Goal: Complete application form

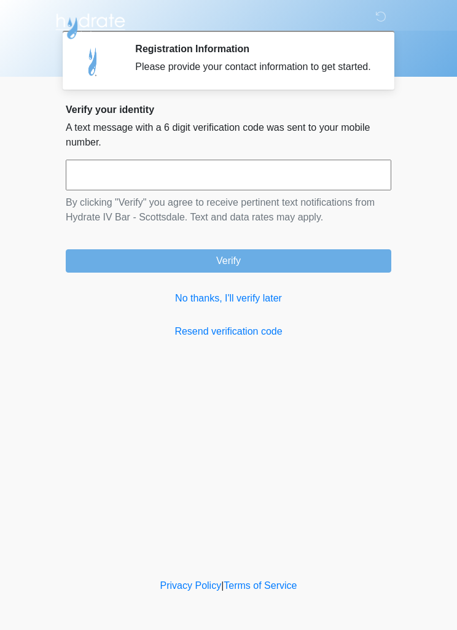
click at [341, 190] on input "text" at bounding box center [229, 175] width 326 height 31
type input "******"
click at [346, 272] on button "Verify" at bounding box center [229, 260] width 326 height 23
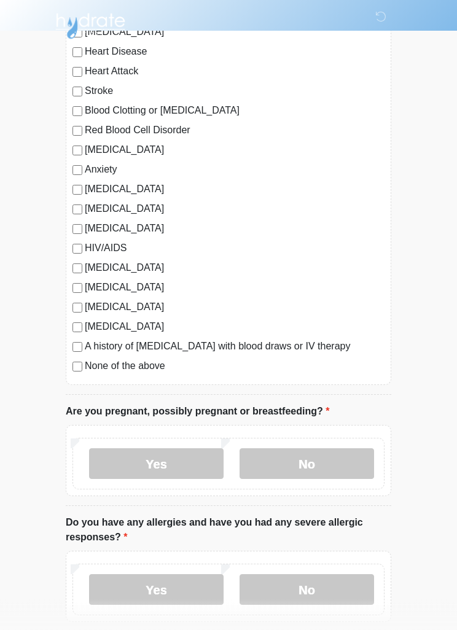
click at [329, 459] on label "No" at bounding box center [307, 464] width 135 height 31
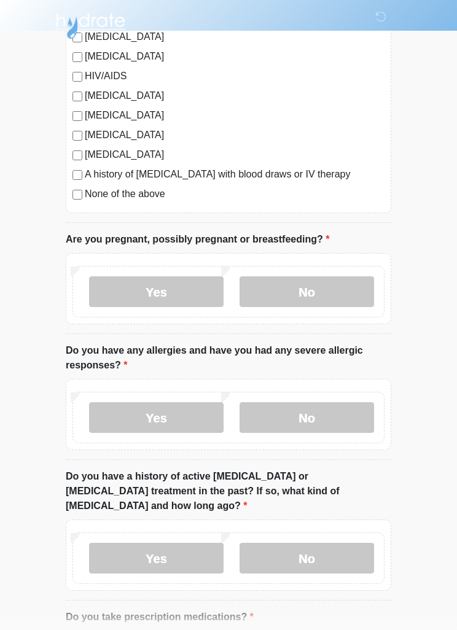
scroll to position [305, 0]
click at [336, 406] on label "No" at bounding box center [307, 417] width 135 height 31
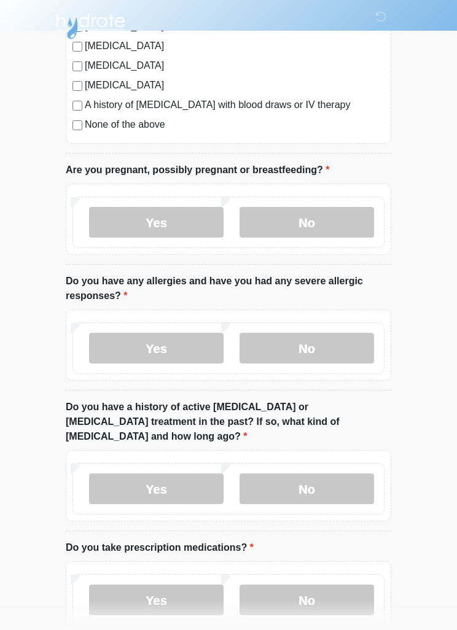
click at [340, 477] on label "No" at bounding box center [307, 489] width 135 height 31
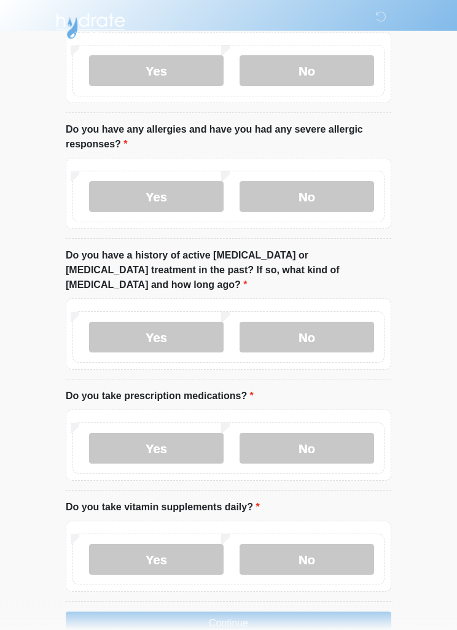
scroll to position [536, 0]
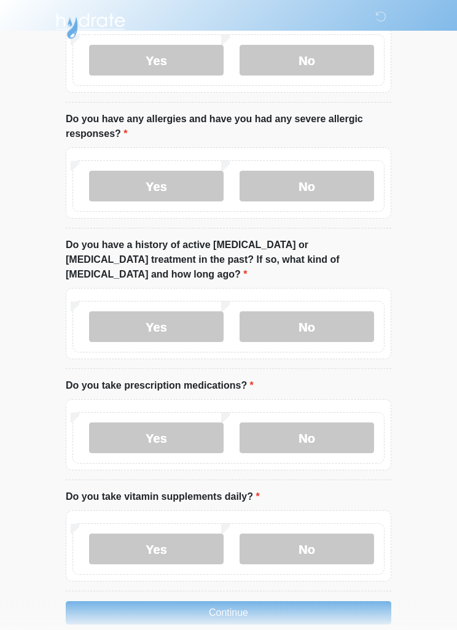
click at [129, 423] on label "Yes" at bounding box center [156, 438] width 135 height 31
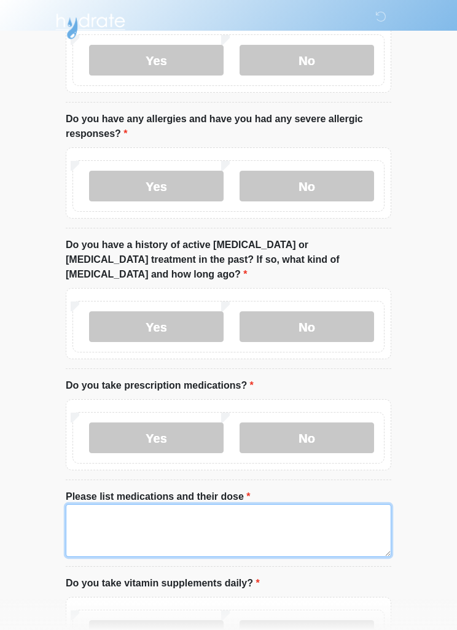
click at [291, 513] on textarea "Please list medications and their dose" at bounding box center [229, 530] width 326 height 53
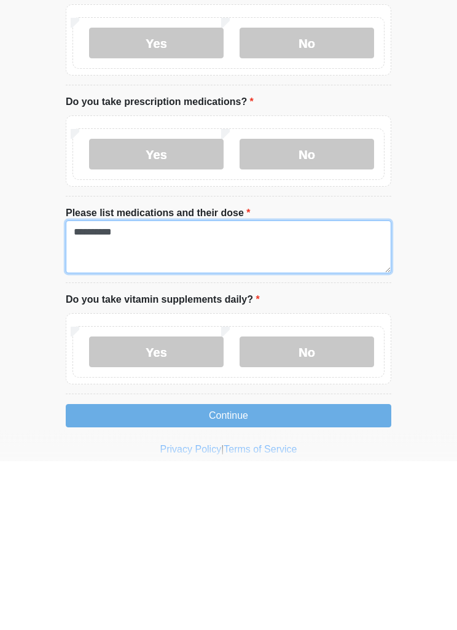
type textarea "**********"
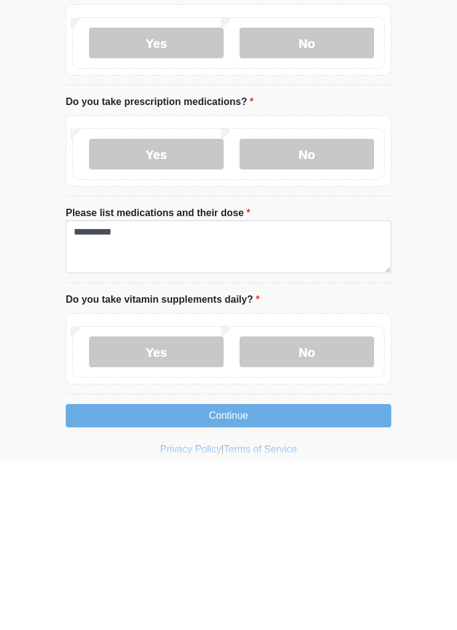
click at [326, 506] on label "No" at bounding box center [307, 521] width 135 height 31
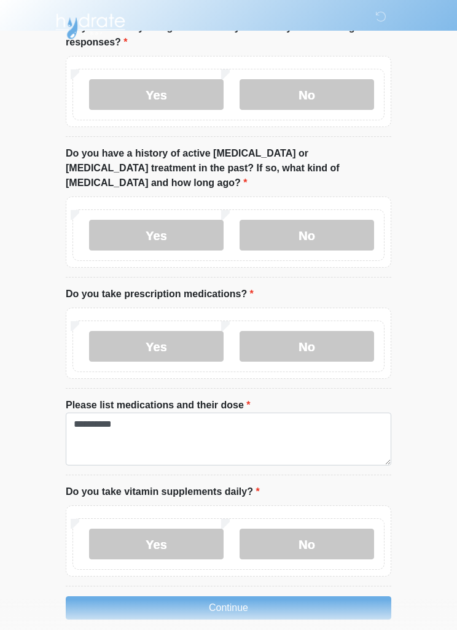
click at [320, 596] on button "Continue" at bounding box center [229, 607] width 326 height 23
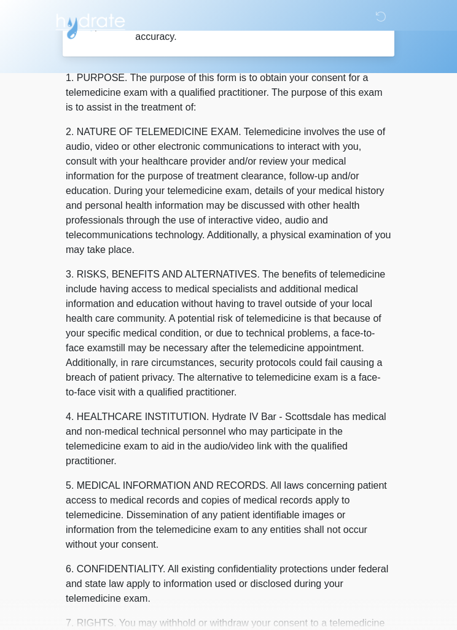
scroll to position [0, 0]
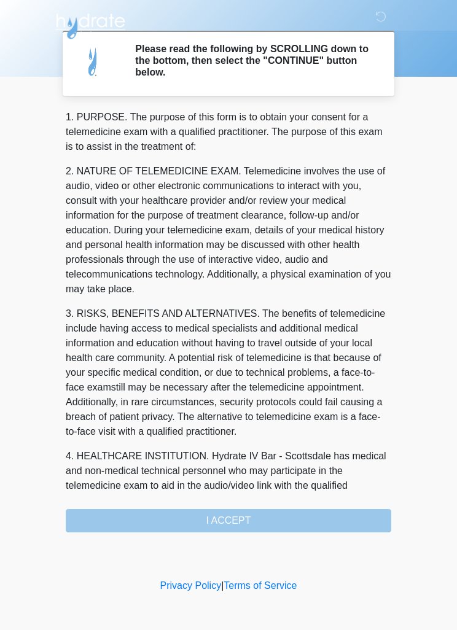
click at [329, 517] on div "1. PURPOSE. The purpose of this form is to obtain your consent for a telemedici…" at bounding box center [229, 321] width 326 height 423
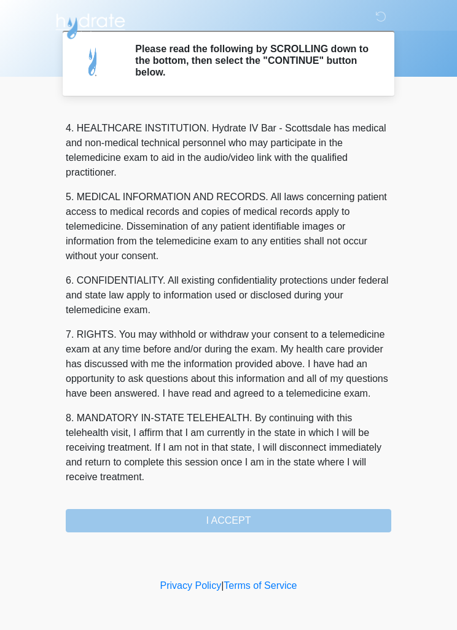
scroll to position [343, 0]
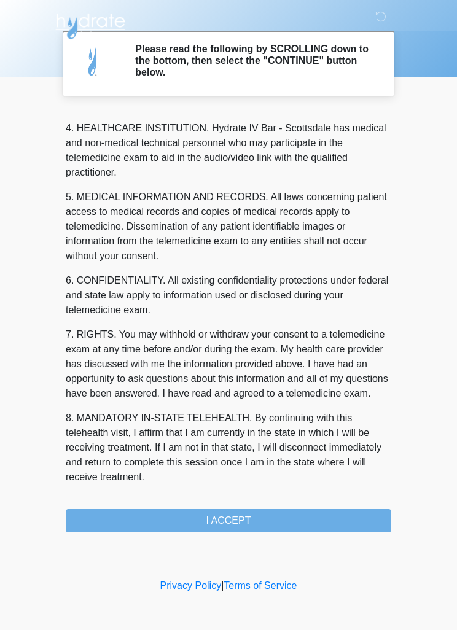
click at [286, 517] on button "I ACCEPT" at bounding box center [229, 520] width 326 height 23
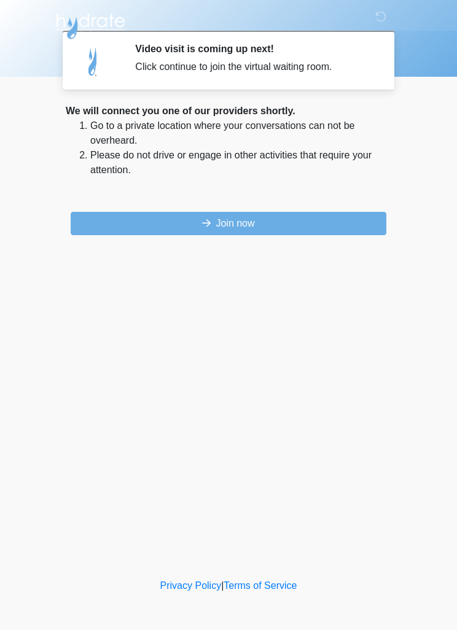
click at [334, 213] on button "Join now" at bounding box center [229, 223] width 316 height 23
